Goal: Transaction & Acquisition: Subscribe to service/newsletter

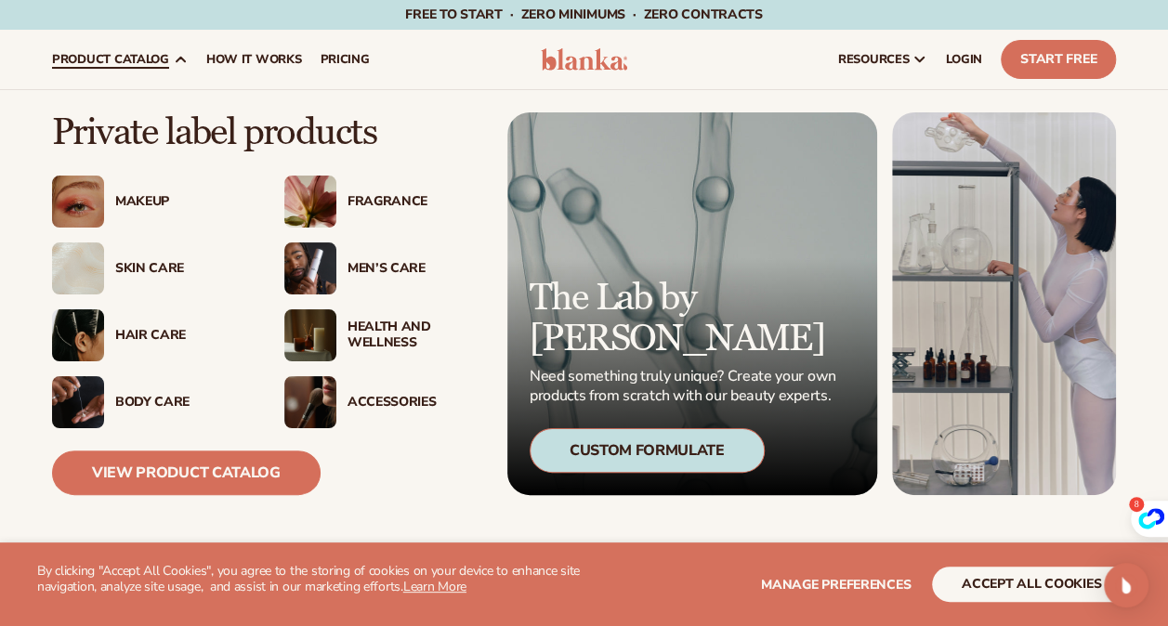
click at [150, 52] on span "product catalog" at bounding box center [110, 59] width 117 height 15
click at [160, 267] on div "Skin Care" at bounding box center [181, 269] width 132 height 16
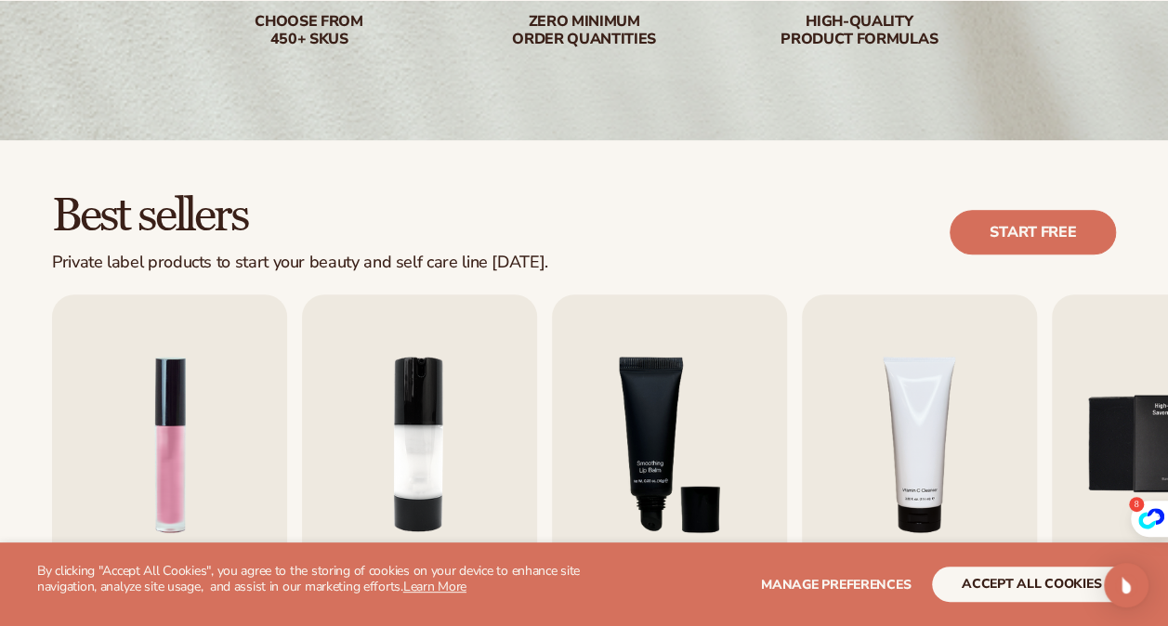
scroll to position [508, 0]
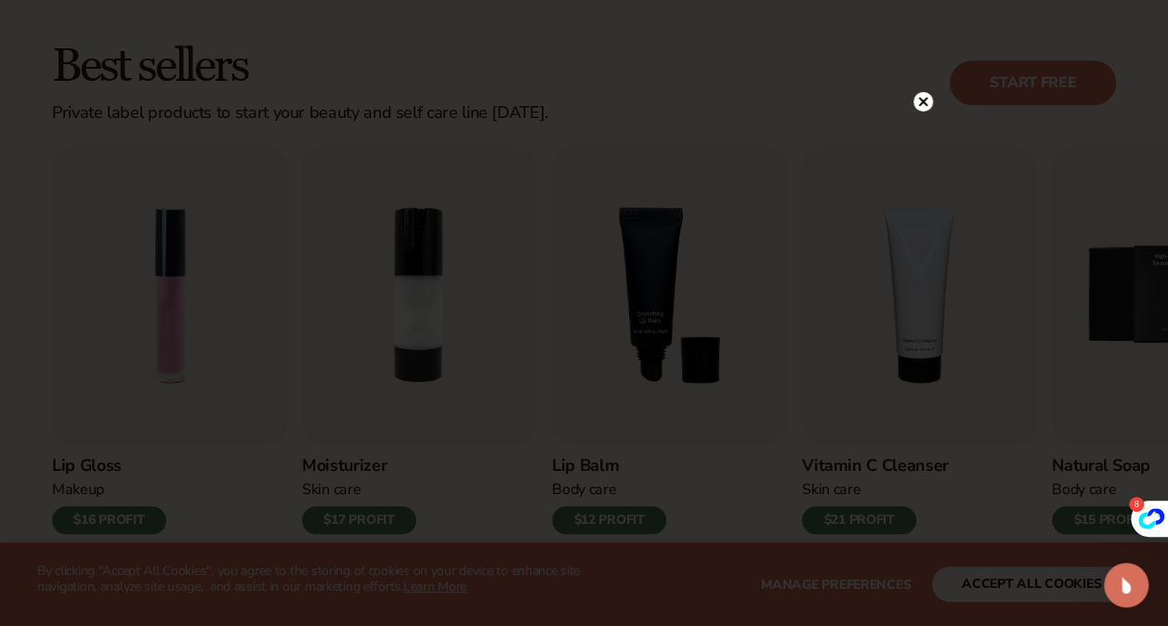
click at [923, 102] on icon at bounding box center [922, 101] width 9 height 9
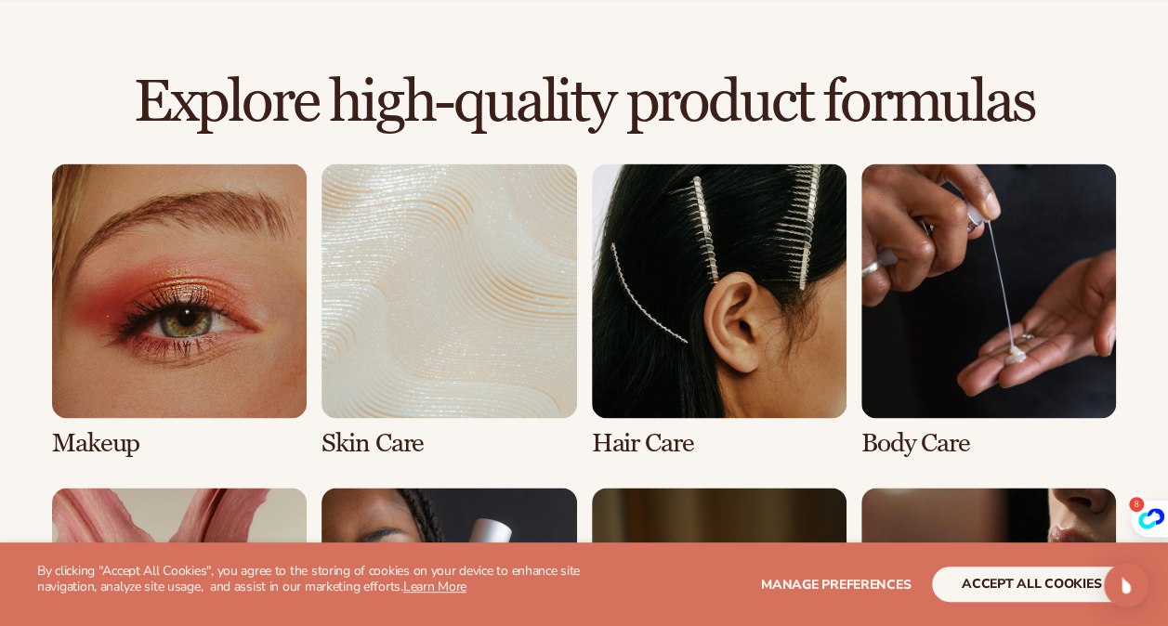
scroll to position [1263, 0]
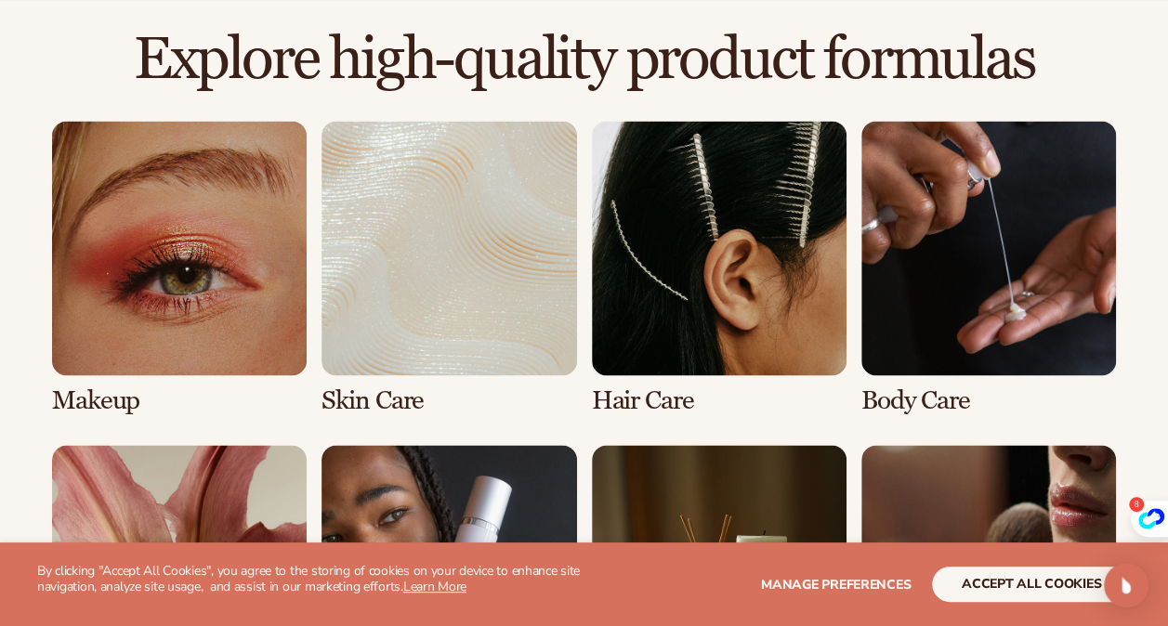
click at [480, 283] on link "2 / 8" at bounding box center [448, 268] width 255 height 294
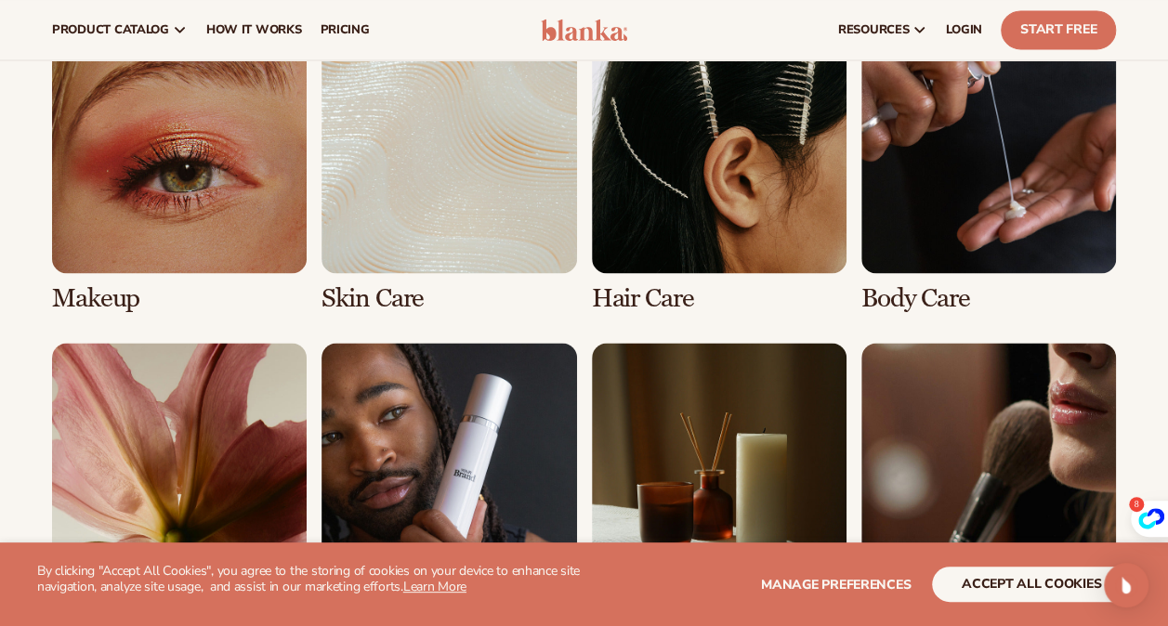
scroll to position [1371, 0]
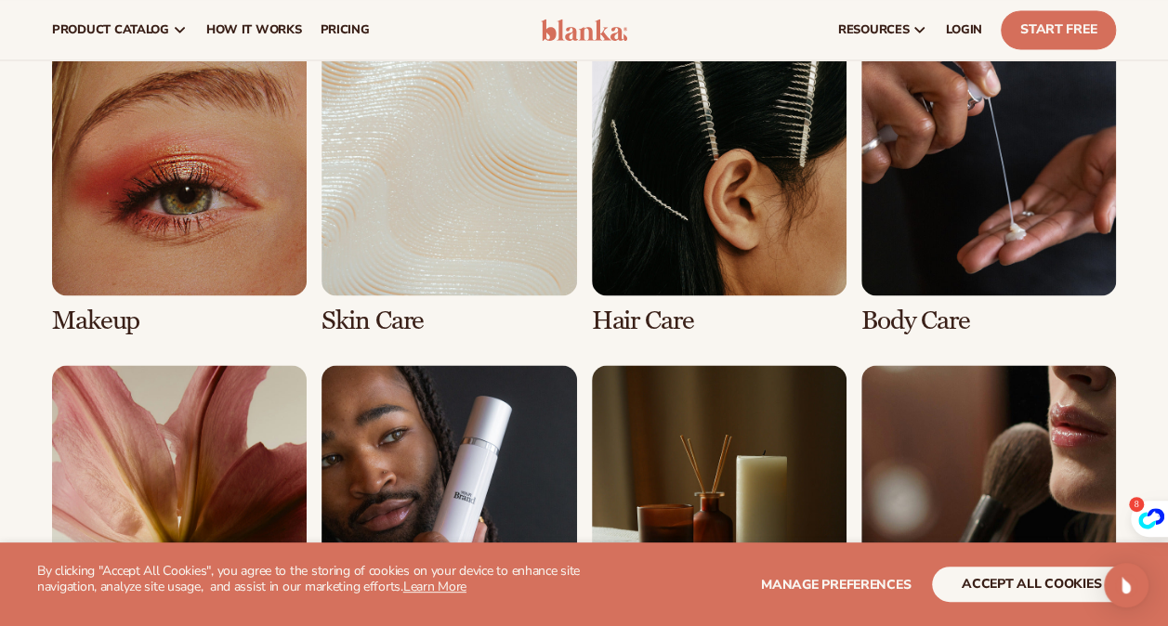
click at [397, 318] on link "2 / 8" at bounding box center [448, 187] width 255 height 294
click at [463, 216] on link "2 / 8" at bounding box center [448, 187] width 255 height 294
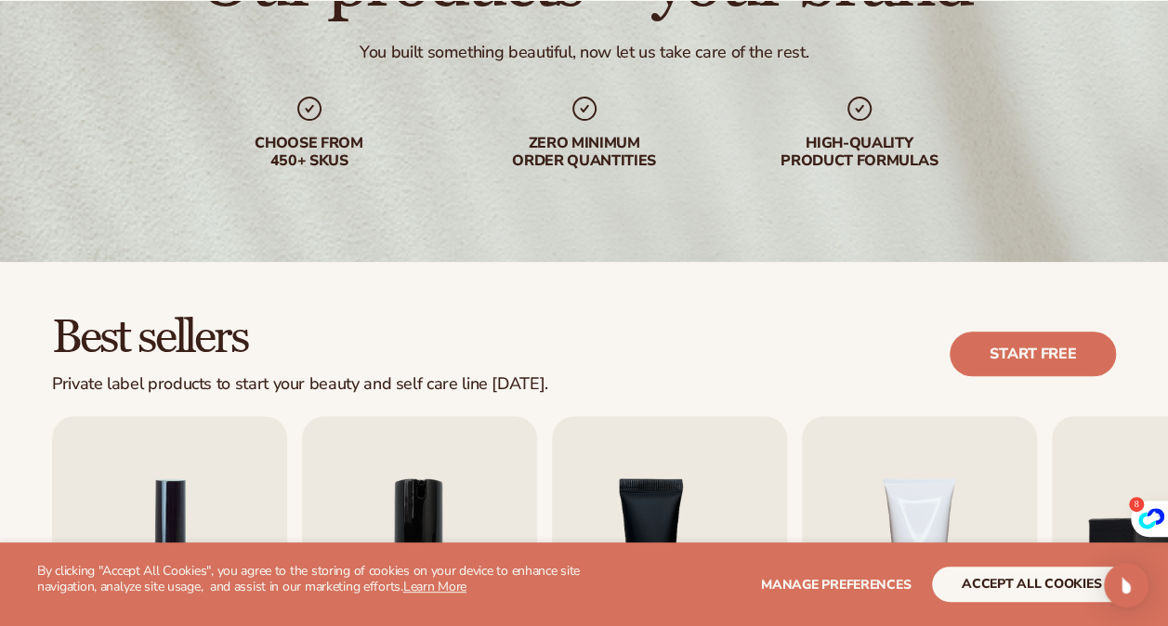
scroll to position [297, 0]
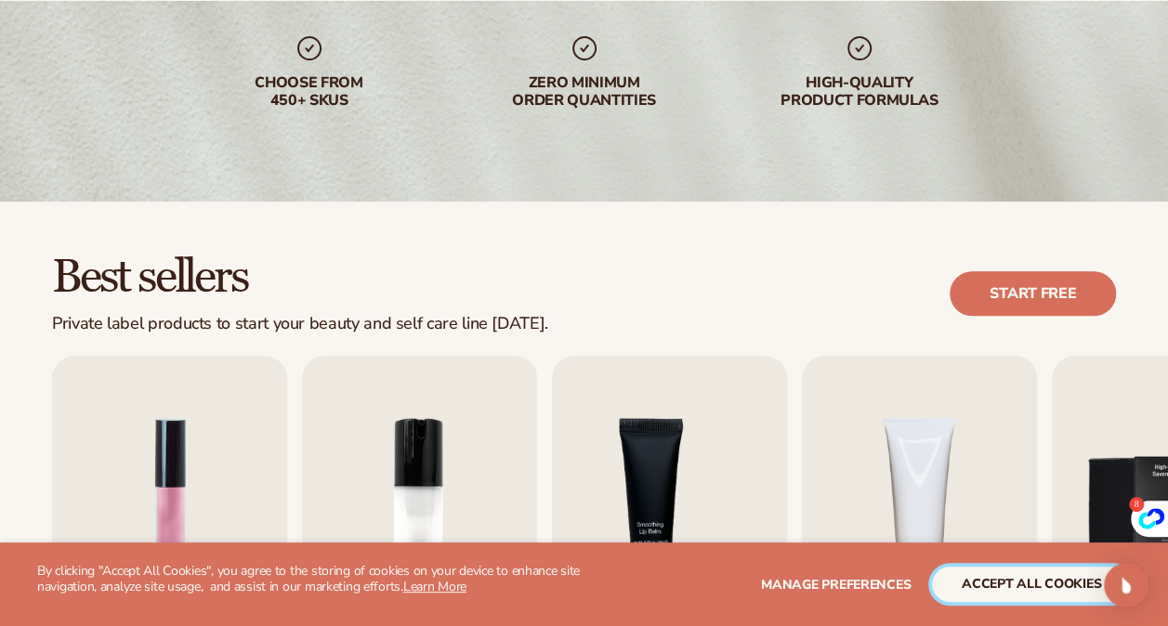
click at [1014, 577] on button "accept all cookies" at bounding box center [1031, 584] width 199 height 35
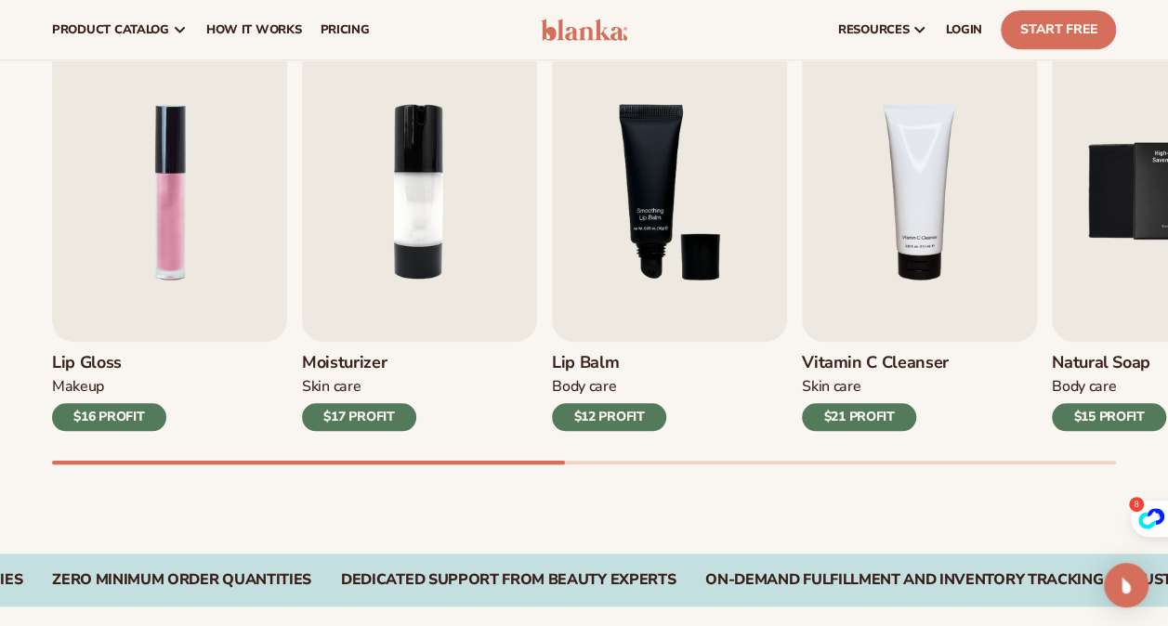
scroll to position [590, 0]
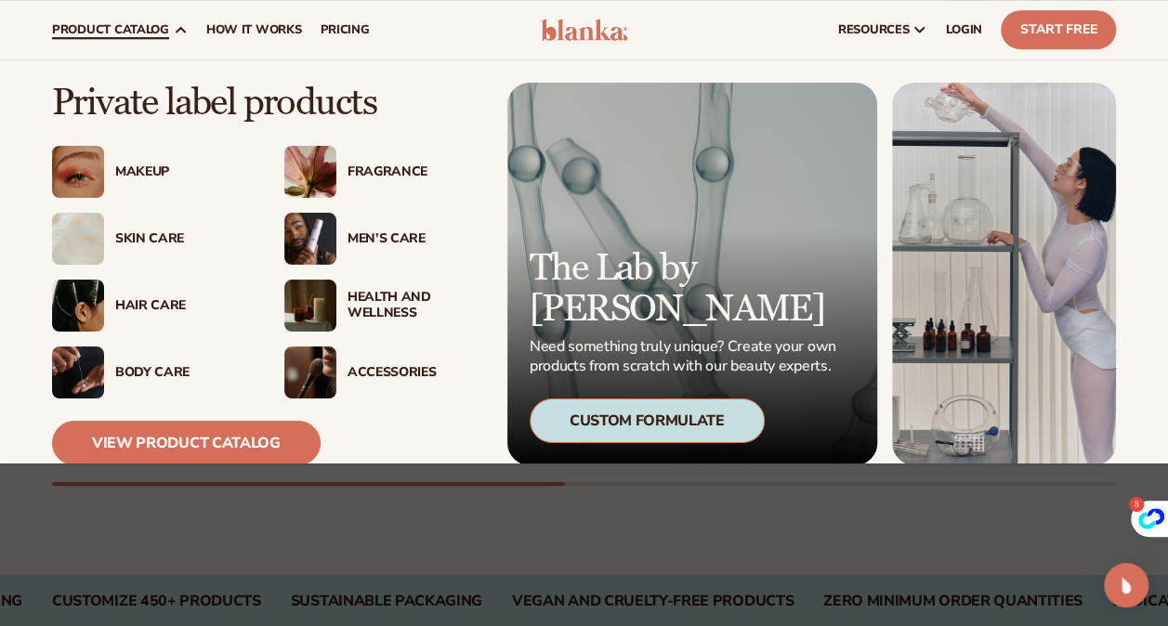
click at [177, 30] on icon at bounding box center [180, 30] width 8 height 5
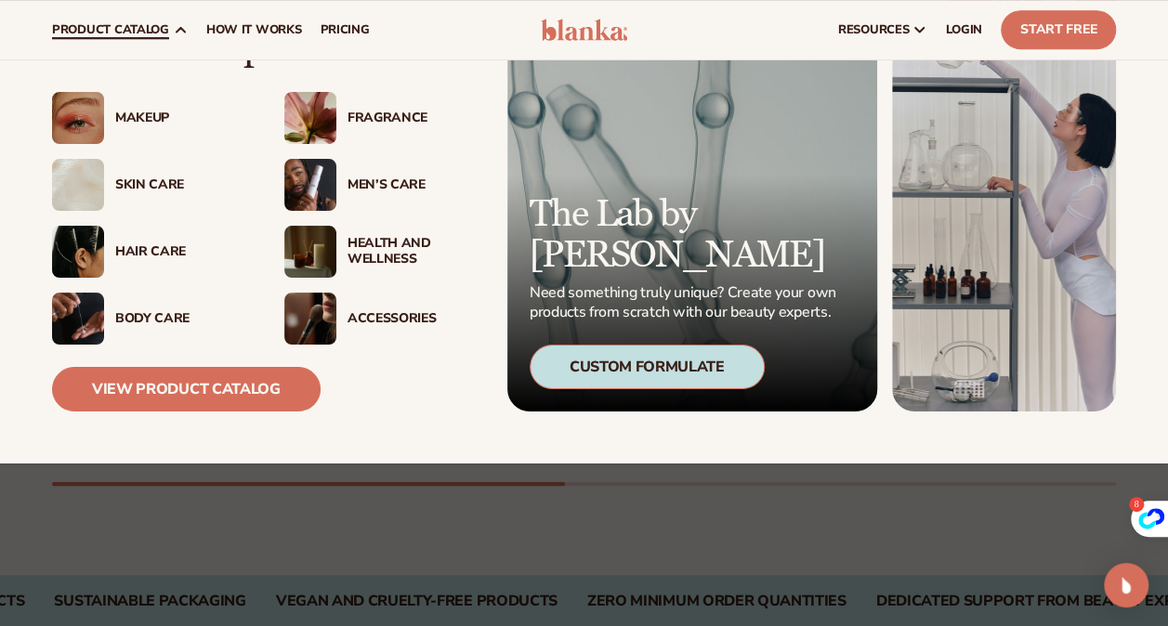
scroll to position [0, 0]
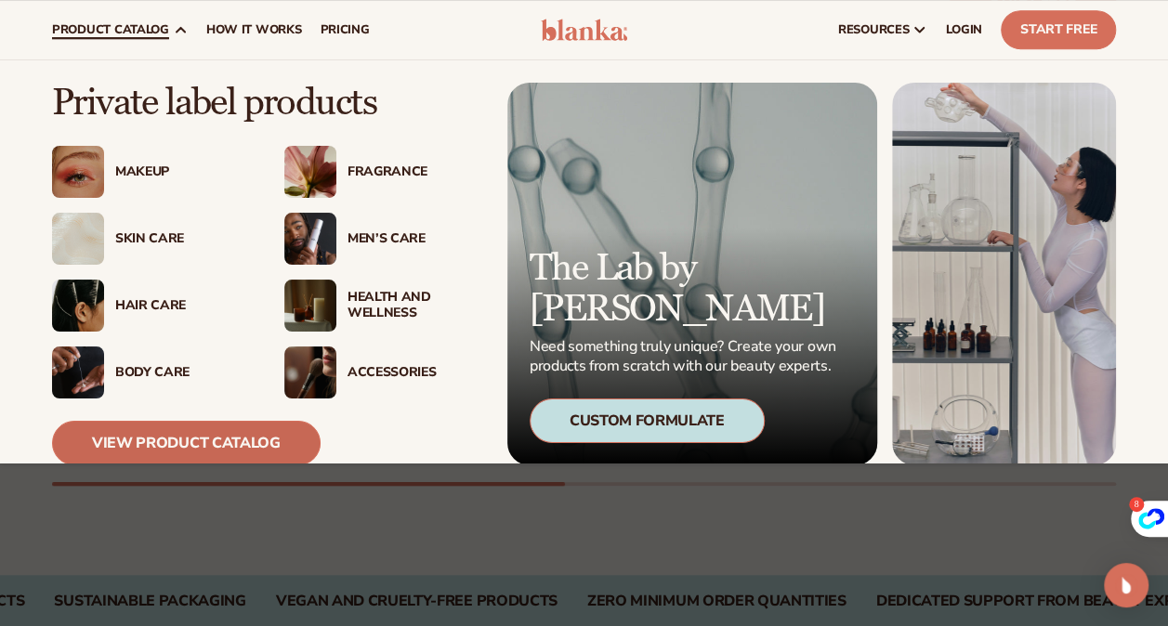
click at [121, 448] on link "View Product Catalog" at bounding box center [186, 443] width 268 height 45
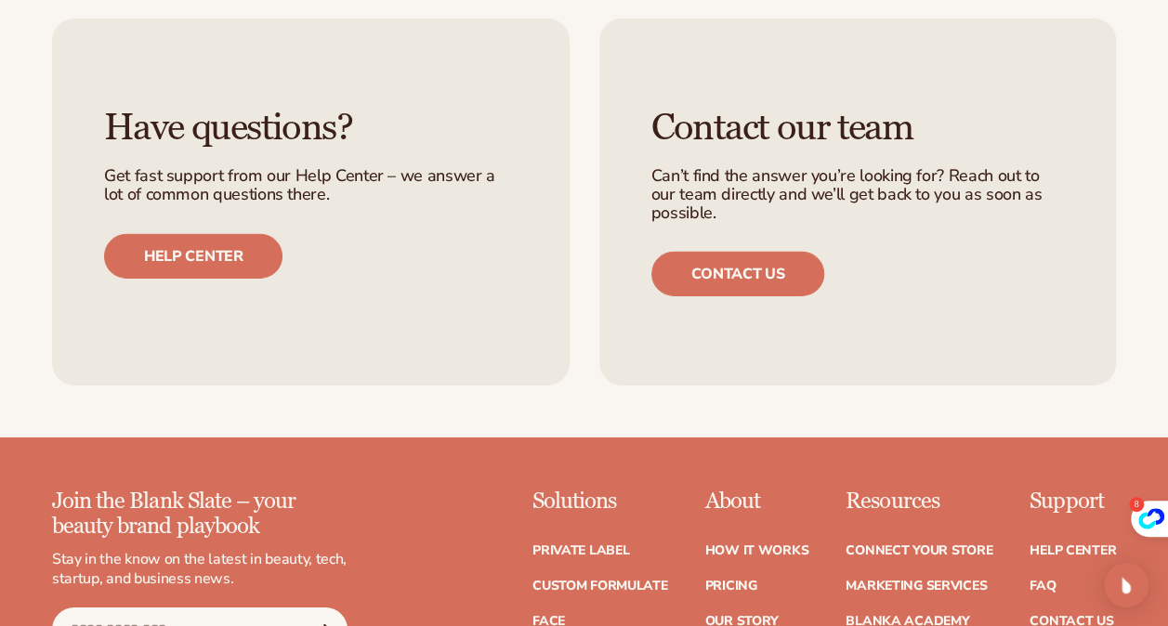
scroll to position [2828, 0]
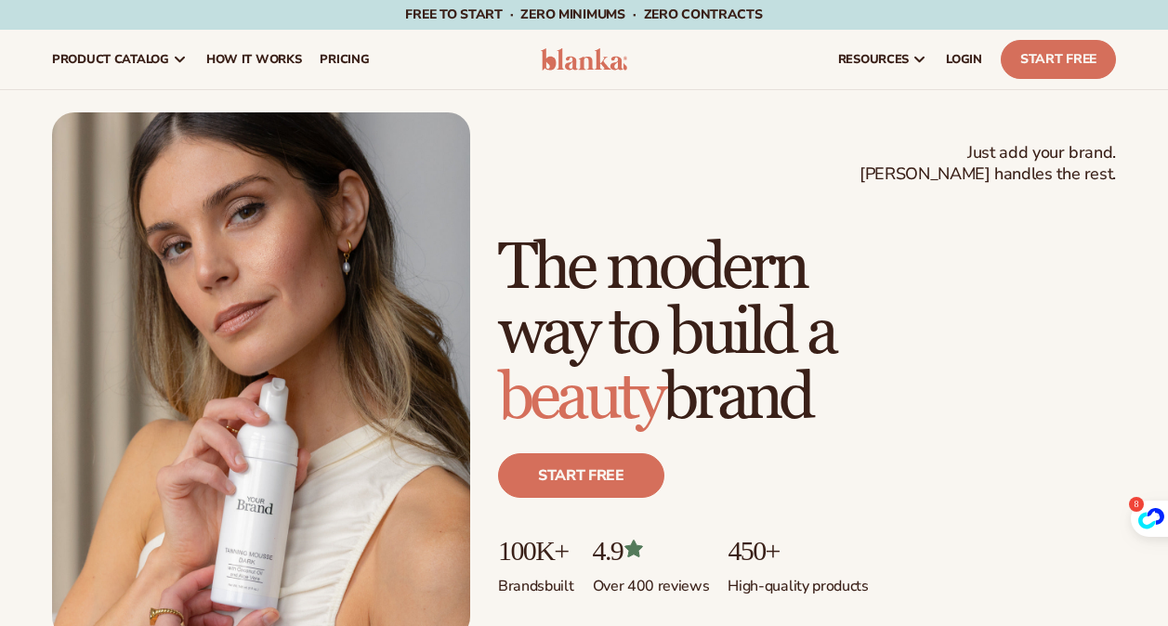
scroll to position [37, 0]
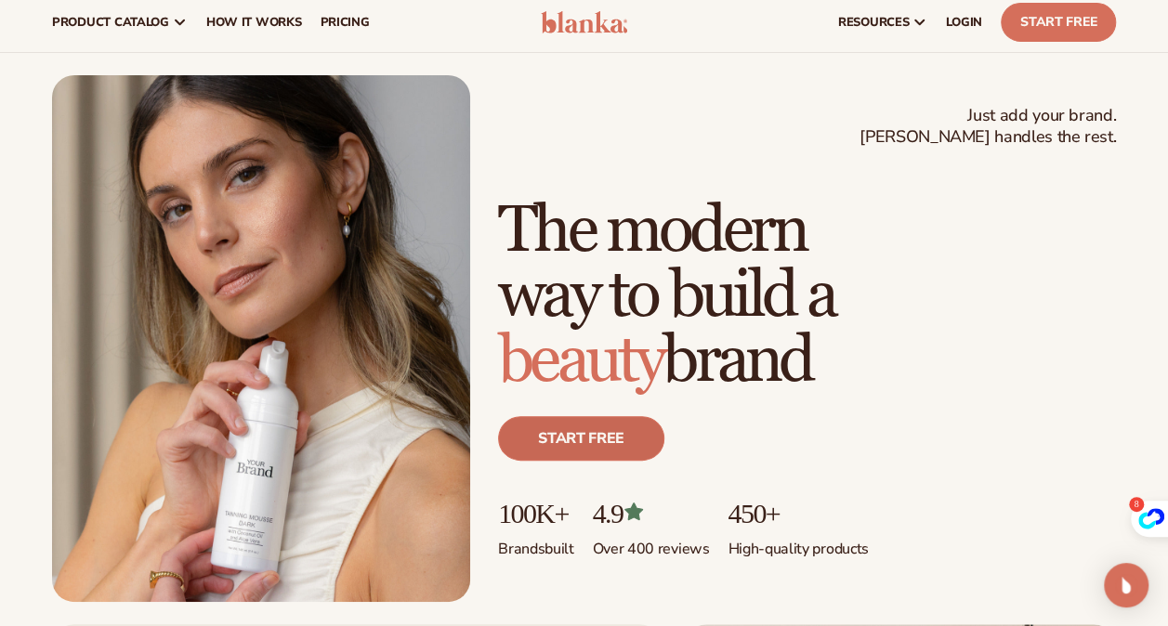
click at [573, 445] on link "Start free" at bounding box center [581, 438] width 166 height 45
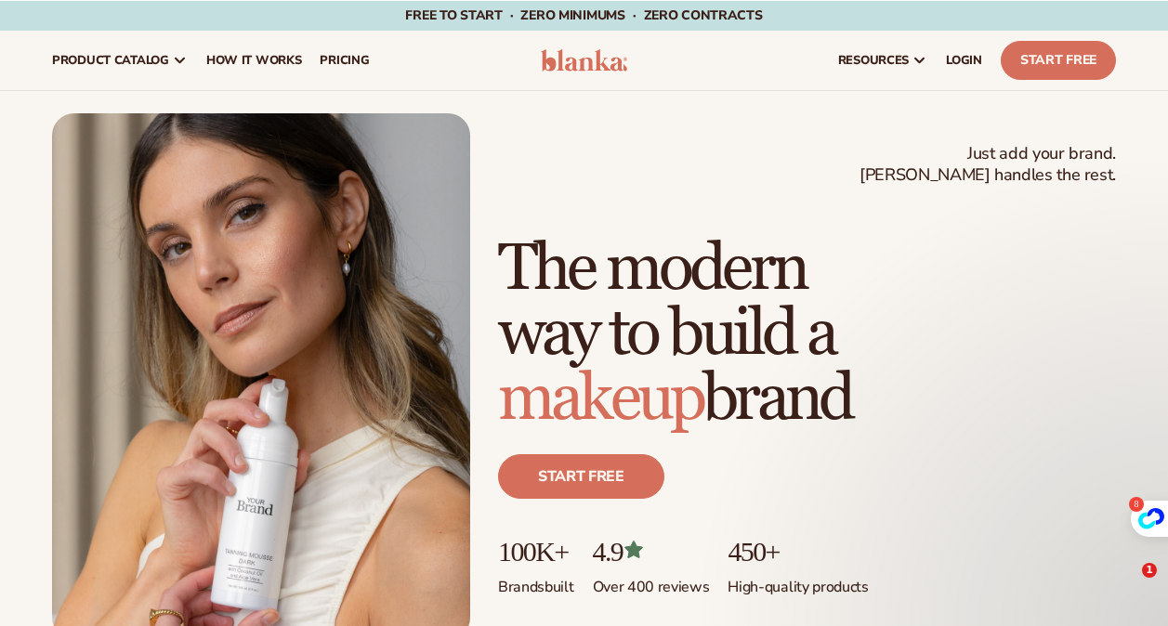
scroll to position [37, 0]
